Goal: Feedback & Contribution: Leave review/rating

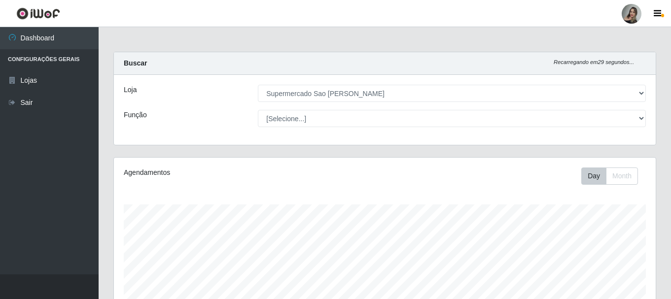
select select "383"
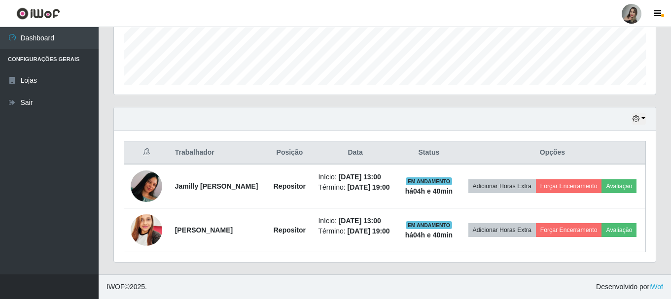
scroll to position [205, 542]
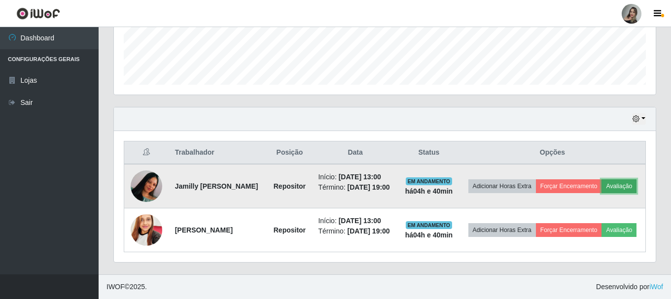
click at [602, 186] on button "Avaliação" at bounding box center [619, 187] width 35 height 14
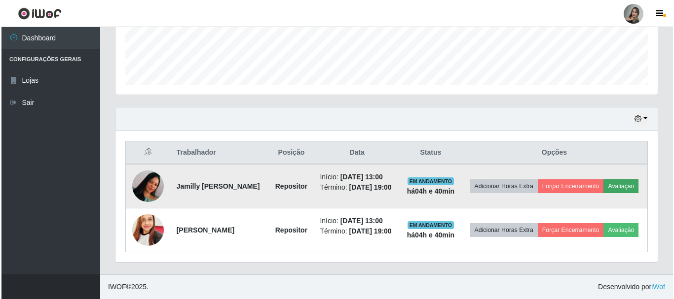
scroll to position [205, 537]
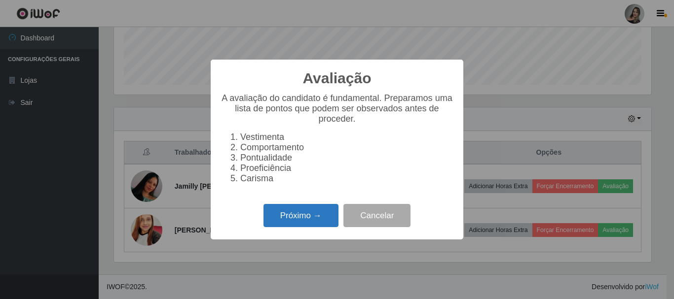
click at [305, 220] on button "Próximo →" at bounding box center [300, 215] width 75 height 23
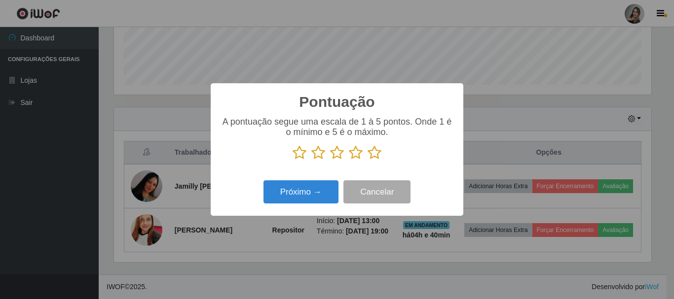
scroll to position [493082, 492750]
click at [316, 153] on icon at bounding box center [318, 153] width 14 height 15
click at [311, 160] on input "radio" at bounding box center [311, 160] width 0 height 0
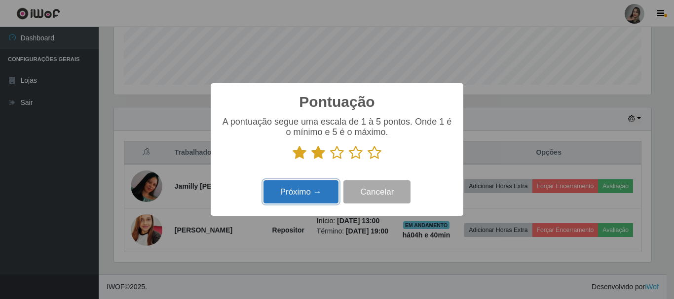
click at [315, 194] on button "Próximo →" at bounding box center [300, 192] width 75 height 23
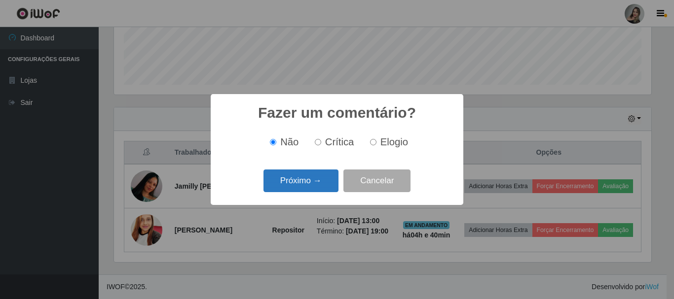
click at [291, 181] on button "Próximo →" at bounding box center [300, 181] width 75 height 23
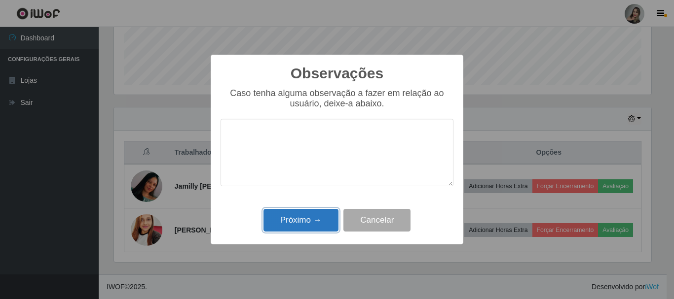
click at [294, 219] on button "Próximo →" at bounding box center [300, 220] width 75 height 23
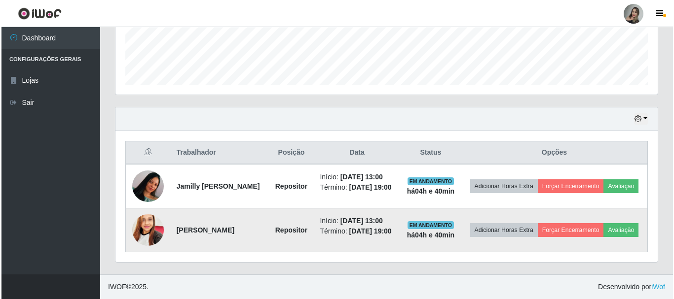
scroll to position [205, 542]
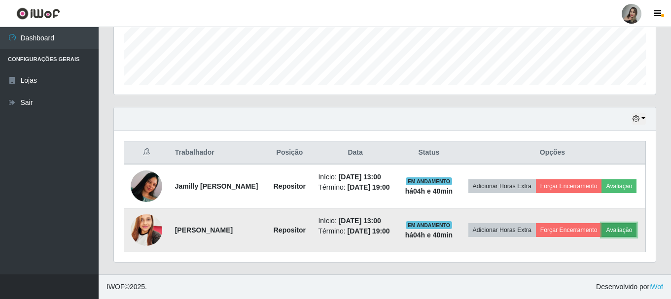
click at [602, 237] on button "Avaliação" at bounding box center [619, 230] width 35 height 14
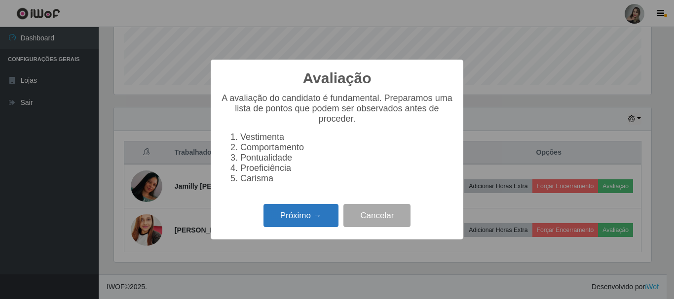
click at [311, 223] on button "Próximo →" at bounding box center [300, 215] width 75 height 23
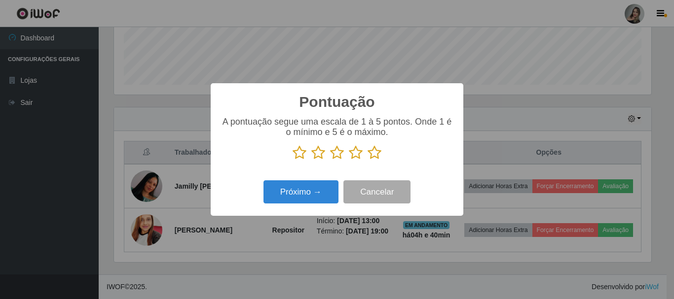
click at [324, 156] on icon at bounding box center [318, 153] width 14 height 15
click at [311, 160] on input "radio" at bounding box center [311, 160] width 0 height 0
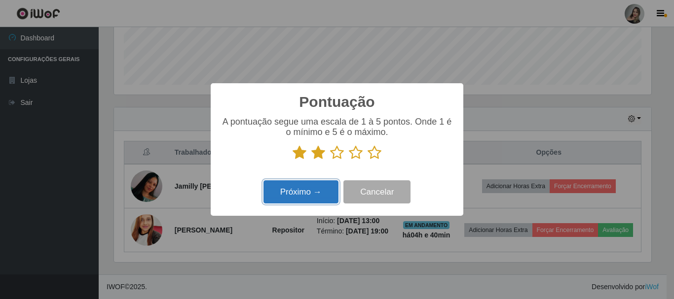
click at [318, 198] on button "Próximo →" at bounding box center [300, 192] width 75 height 23
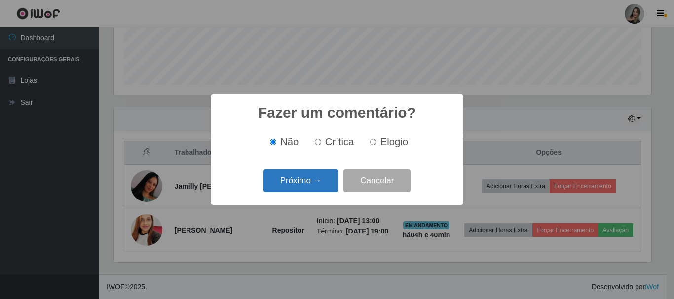
click at [318, 183] on button "Próximo →" at bounding box center [300, 181] width 75 height 23
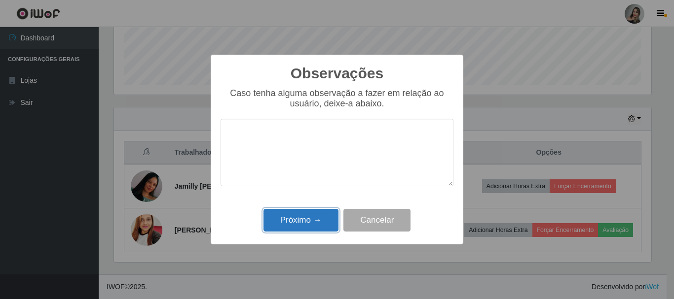
click at [310, 219] on button "Próximo →" at bounding box center [300, 220] width 75 height 23
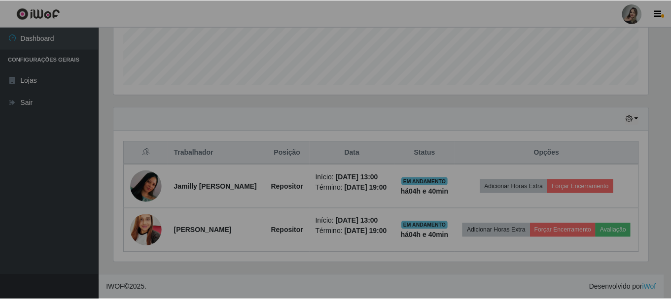
scroll to position [205, 542]
